Goal: Task Accomplishment & Management: Manage account settings

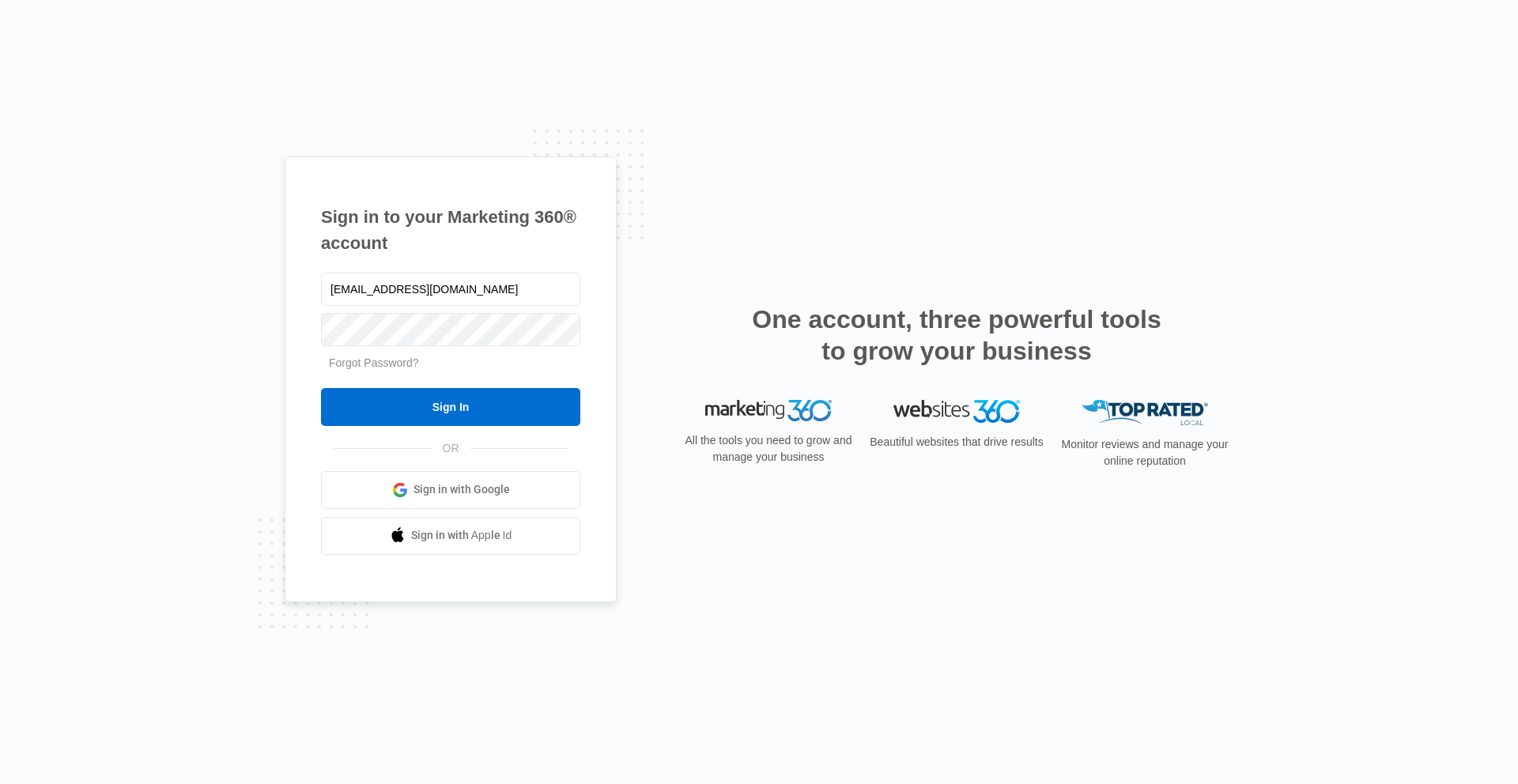
type input "[EMAIL_ADDRESS][DOMAIN_NAME]"
click at [321, 388] on input "Sign In" at bounding box center [451, 407] width 260 height 38
